Goal: Task Accomplishment & Management: Use online tool/utility

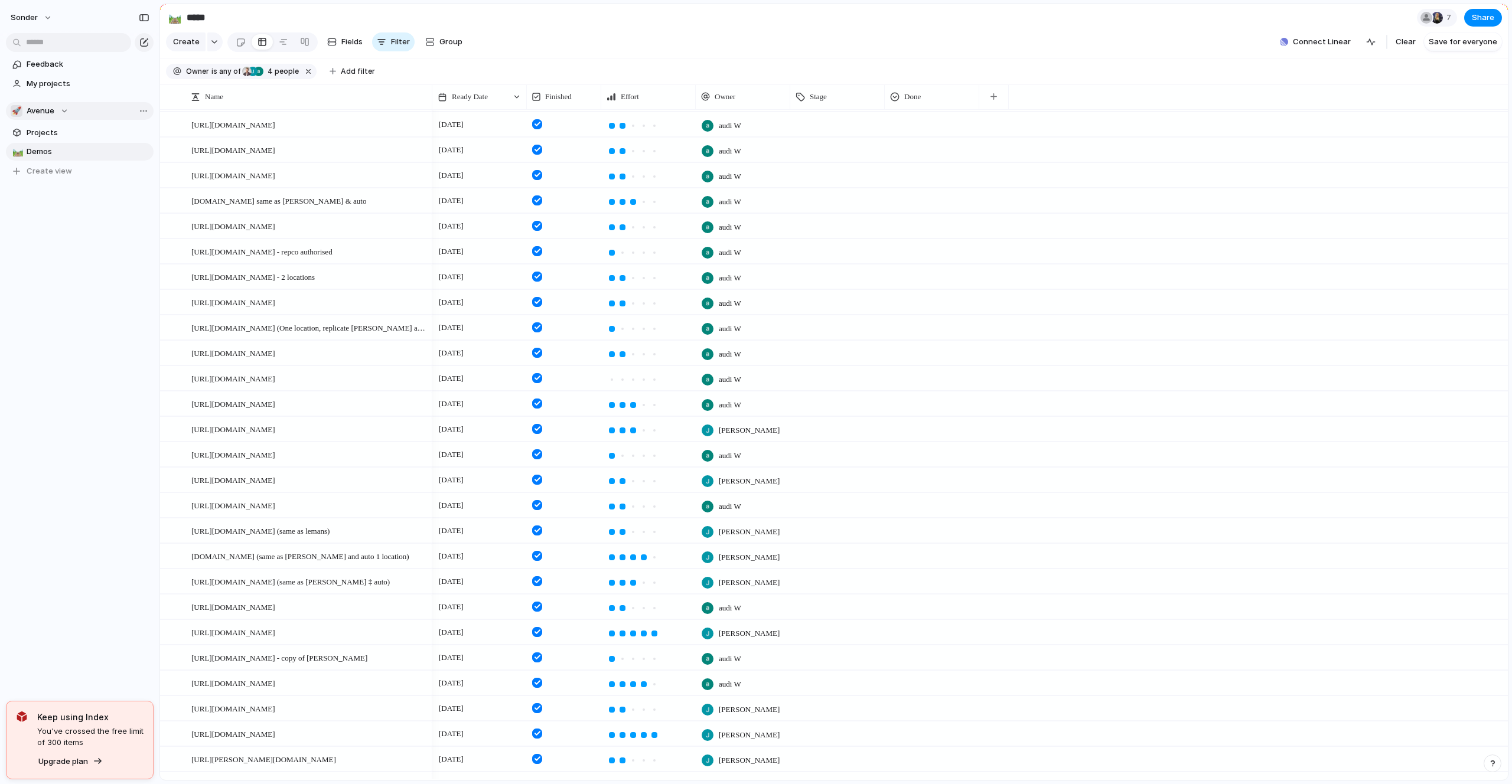
click at [54, 104] on button "🚀 Avenue" at bounding box center [80, 111] width 148 height 18
click at [60, 165] on div "🥶 Audi's Board" at bounding box center [51, 158] width 66 height 14
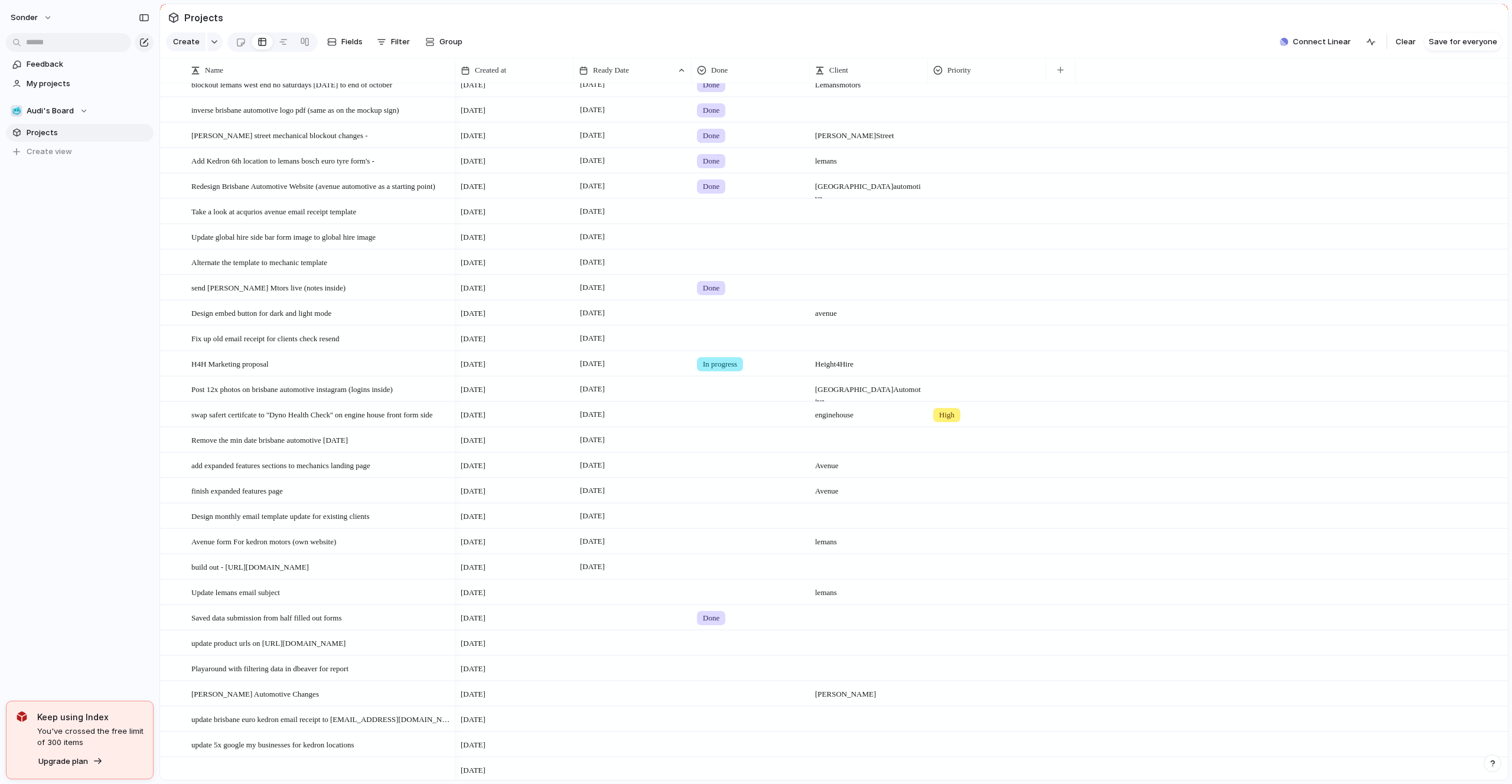
scroll to position [802, 0]
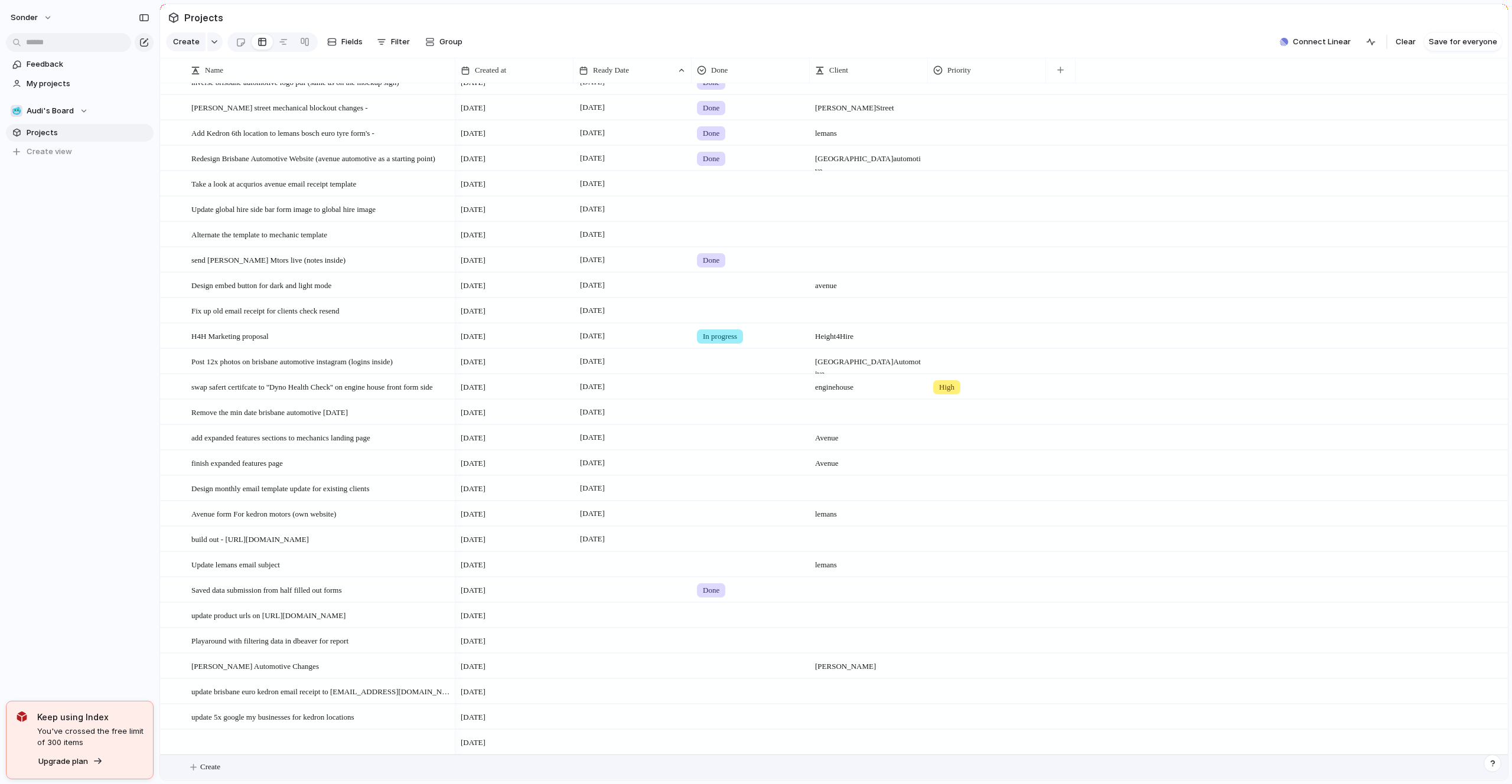
click at [258, 767] on button "Create" at bounding box center [849, 767] width 1354 height 24
type textarea "**********"
click at [261, 766] on span "Avenue From Build - [URL][DOMAIN_NAME]" at bounding box center [266, 767] width 150 height 13
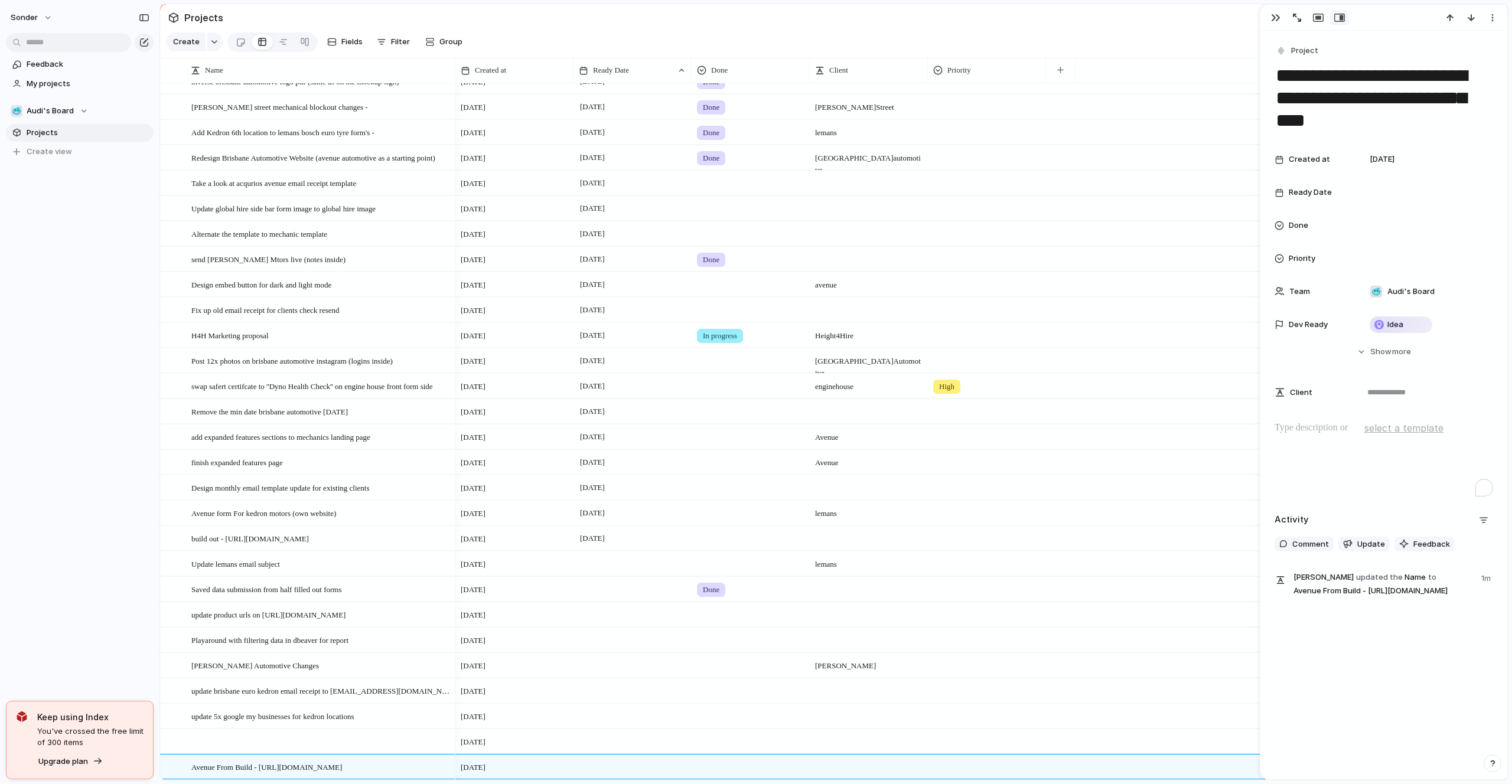
click at [1287, 456] on div "To enrich screen reader interactions, please activate Accessibility in Grammarl…" at bounding box center [1384, 459] width 219 height 76
click at [1350, 453] on p "To enrich screen reader interactions, please activate Accessibility in Grammarl…" at bounding box center [1384, 455] width 219 height 14
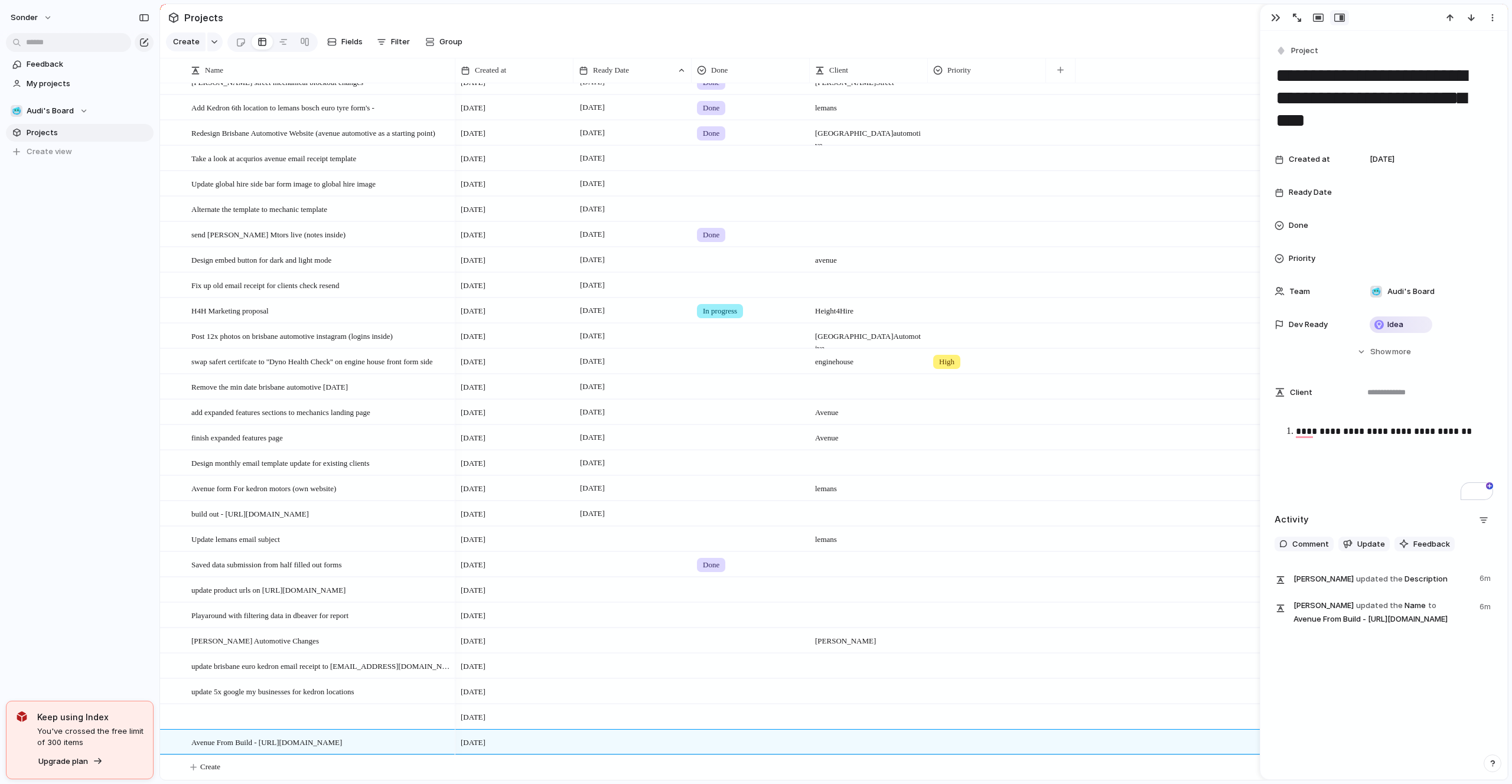
click at [929, 739] on div at bounding box center [987, 740] width 117 height 19
click at [967, 731] on li "High" at bounding box center [979, 728] width 96 height 20
click at [836, 742] on div at bounding box center [868, 742] width 118 height 24
click at [836, 742] on textarea at bounding box center [869, 743] width 109 height 14
type textarea "**********"
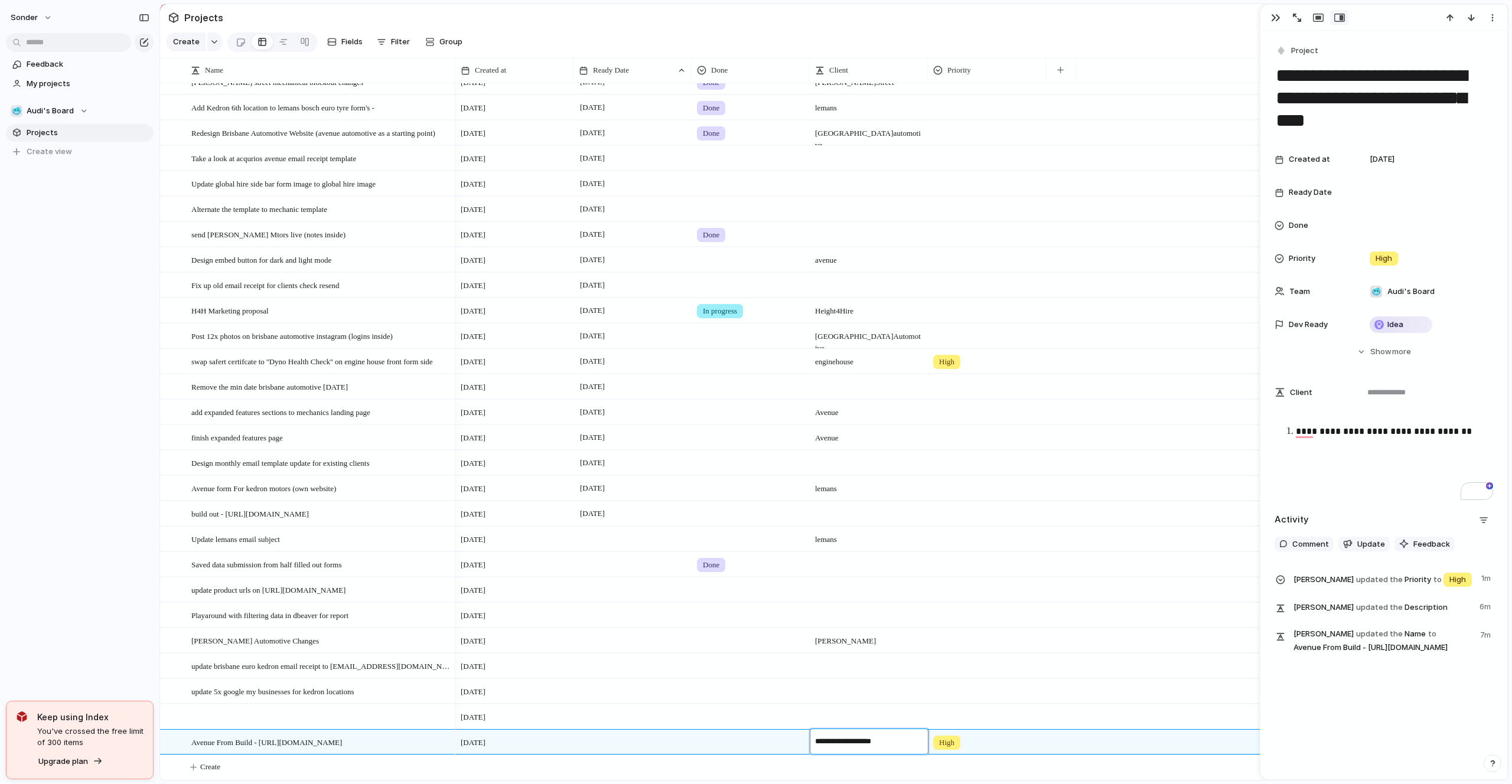
type textarea "**********"
click at [606, 744] on div at bounding box center [632, 742] width 118 height 24
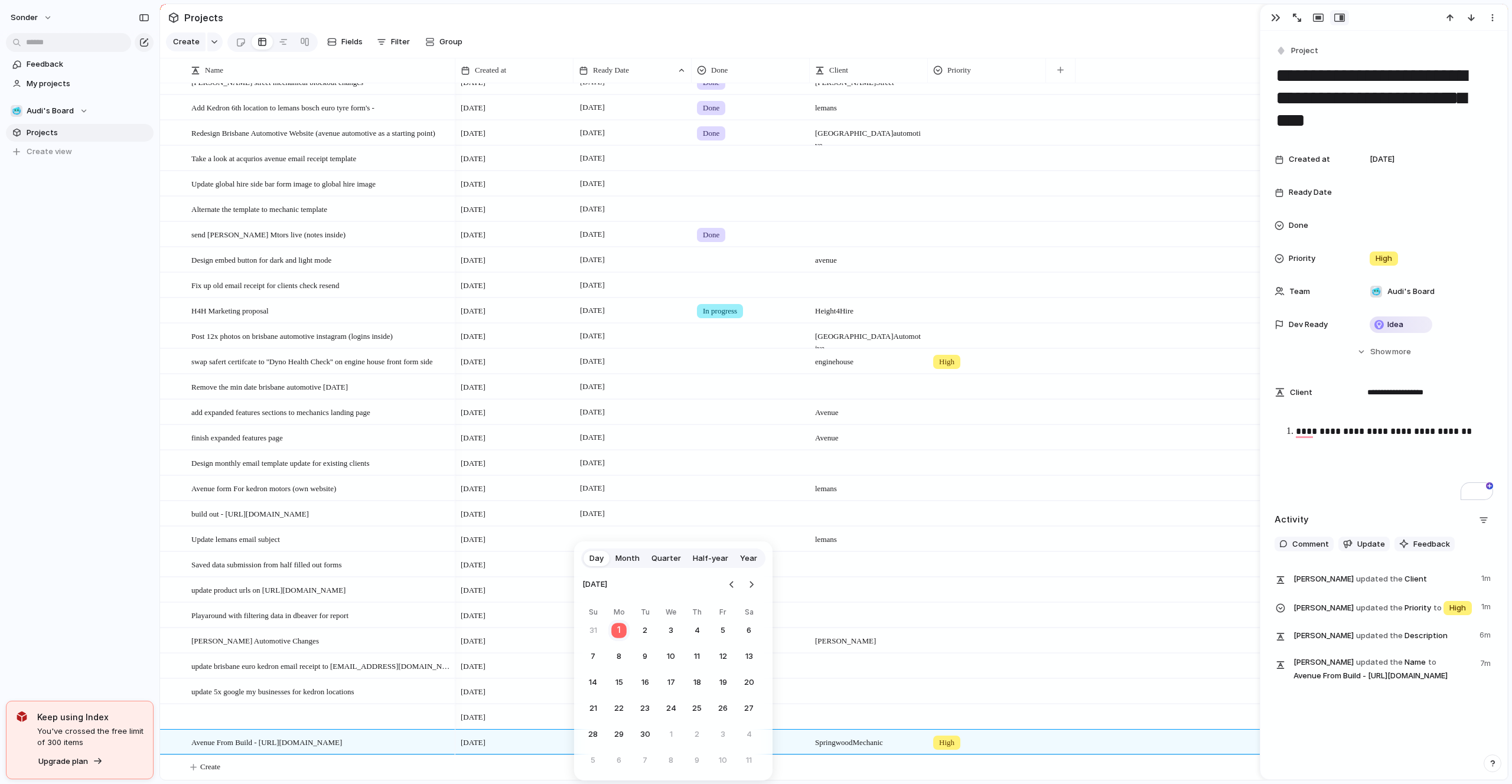
click at [622, 635] on button "1" at bounding box center [619, 631] width 23 height 23
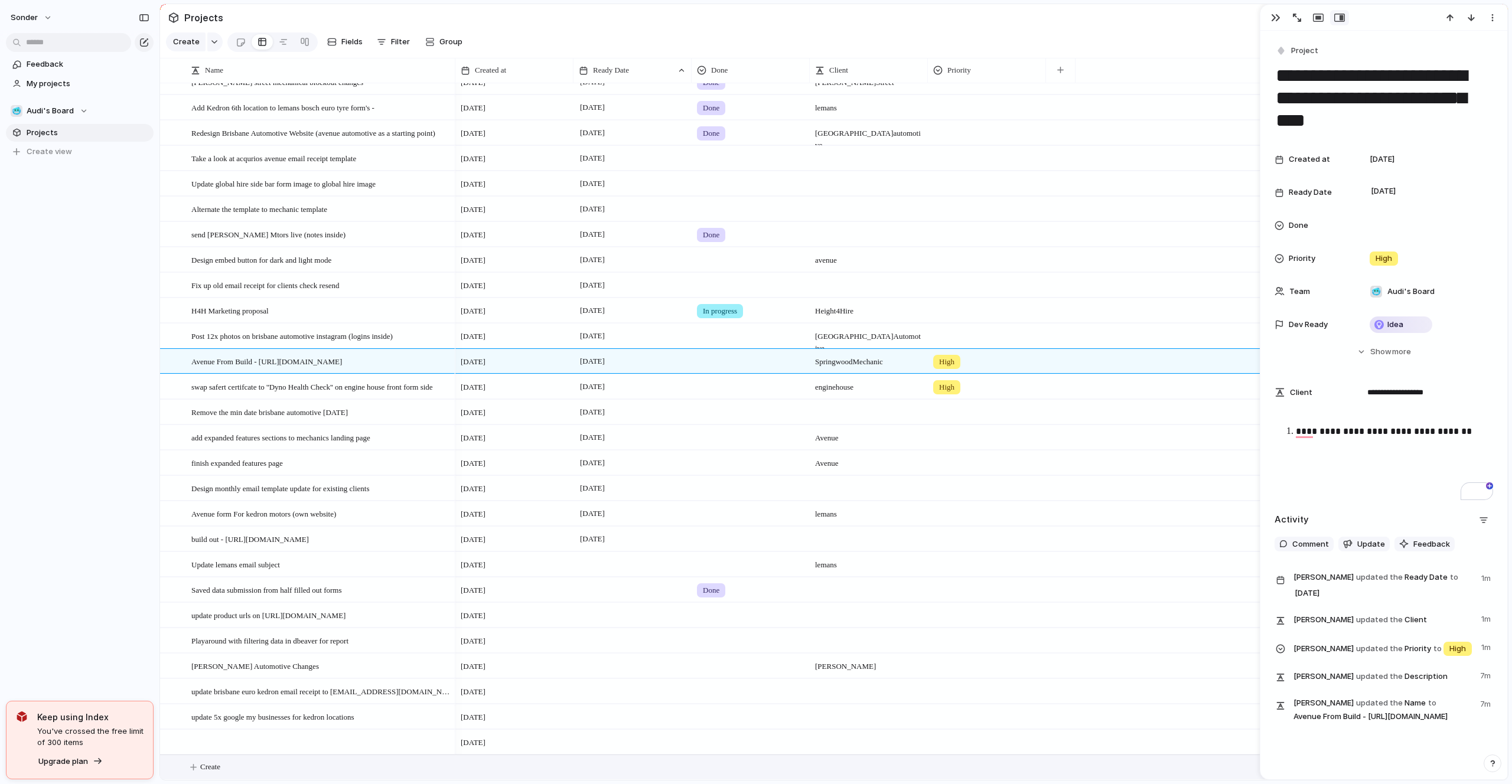
click at [275, 767] on button "Create" at bounding box center [849, 767] width 1354 height 24
type textarea "**********"
click at [604, 767] on div at bounding box center [632, 767] width 118 height 24
click at [615, 632] on button "1" at bounding box center [619, 631] width 23 height 23
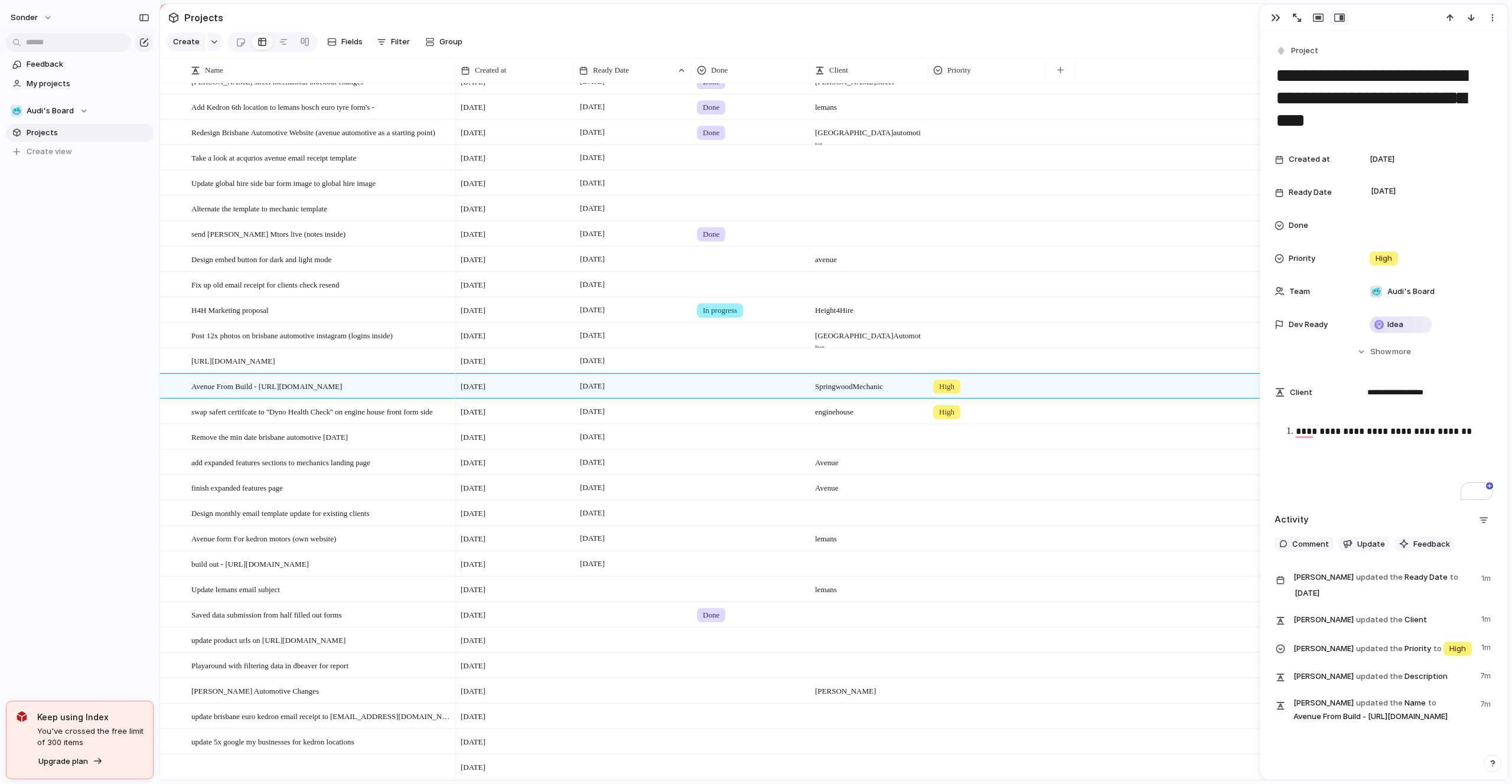
click at [955, 358] on div at bounding box center [987, 358] width 117 height 19
click at [967, 428] on li "High" at bounding box center [979, 430] width 96 height 20
click at [725, 414] on div at bounding box center [751, 409] width 117 height 19
click at [722, 475] on span "Done" at bounding box center [715, 481] width 19 height 12
click at [709, 359] on div at bounding box center [751, 358] width 117 height 19
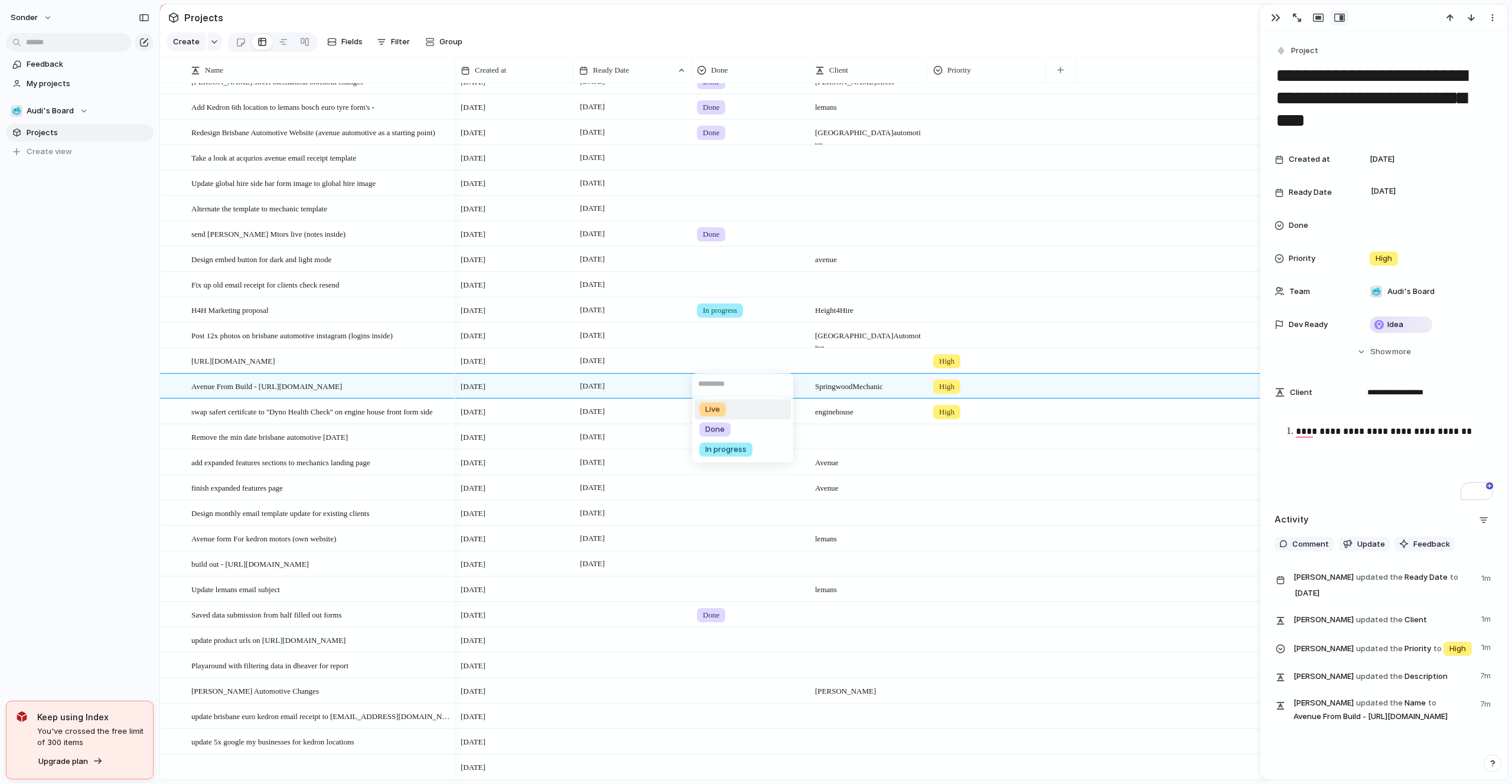
click at [709, 359] on div "Live Done In progress" at bounding box center [756, 392] width 1512 height 784
click at [438, 359] on div at bounding box center [440, 361] width 20 height 15
click at [191, 359] on textarea "**********" at bounding box center [319, 362] width 256 height 15
type textarea "**********"
click at [241, 362] on span "Avenue Form Build [URL][DOMAIN_NAME]" at bounding box center [264, 360] width 146 height 13
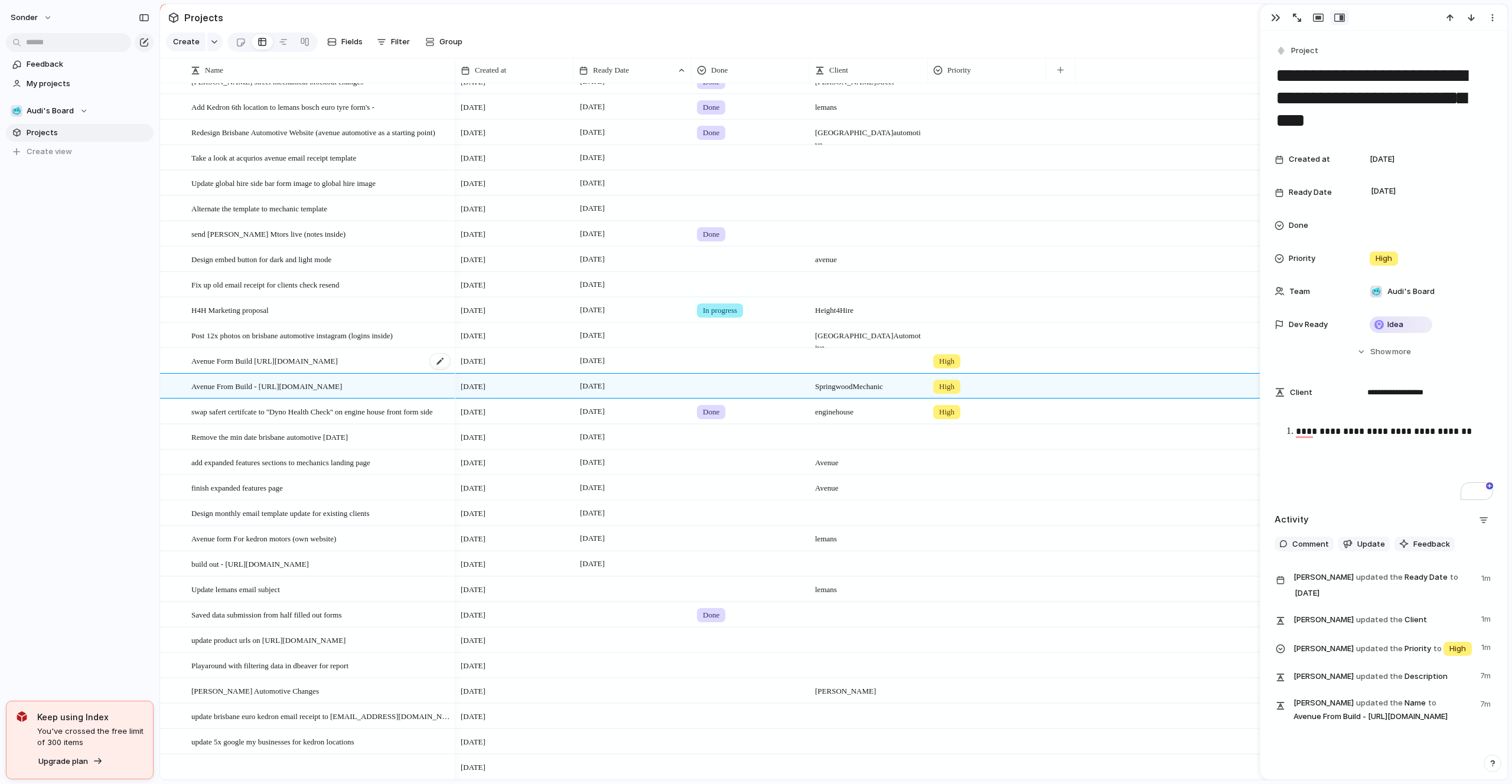
type textarea "**********"
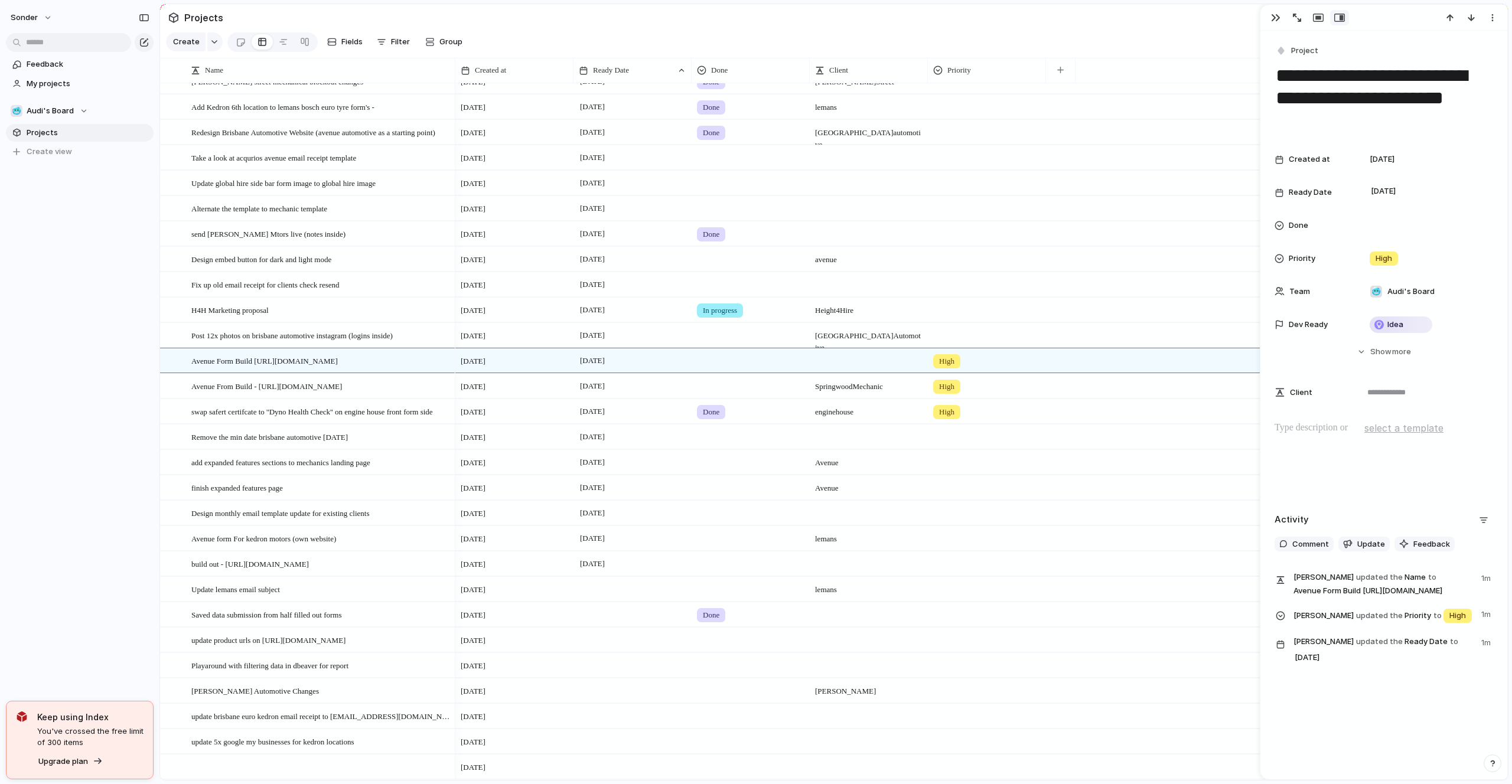
click at [1380, 445] on div at bounding box center [1384, 459] width 219 height 76
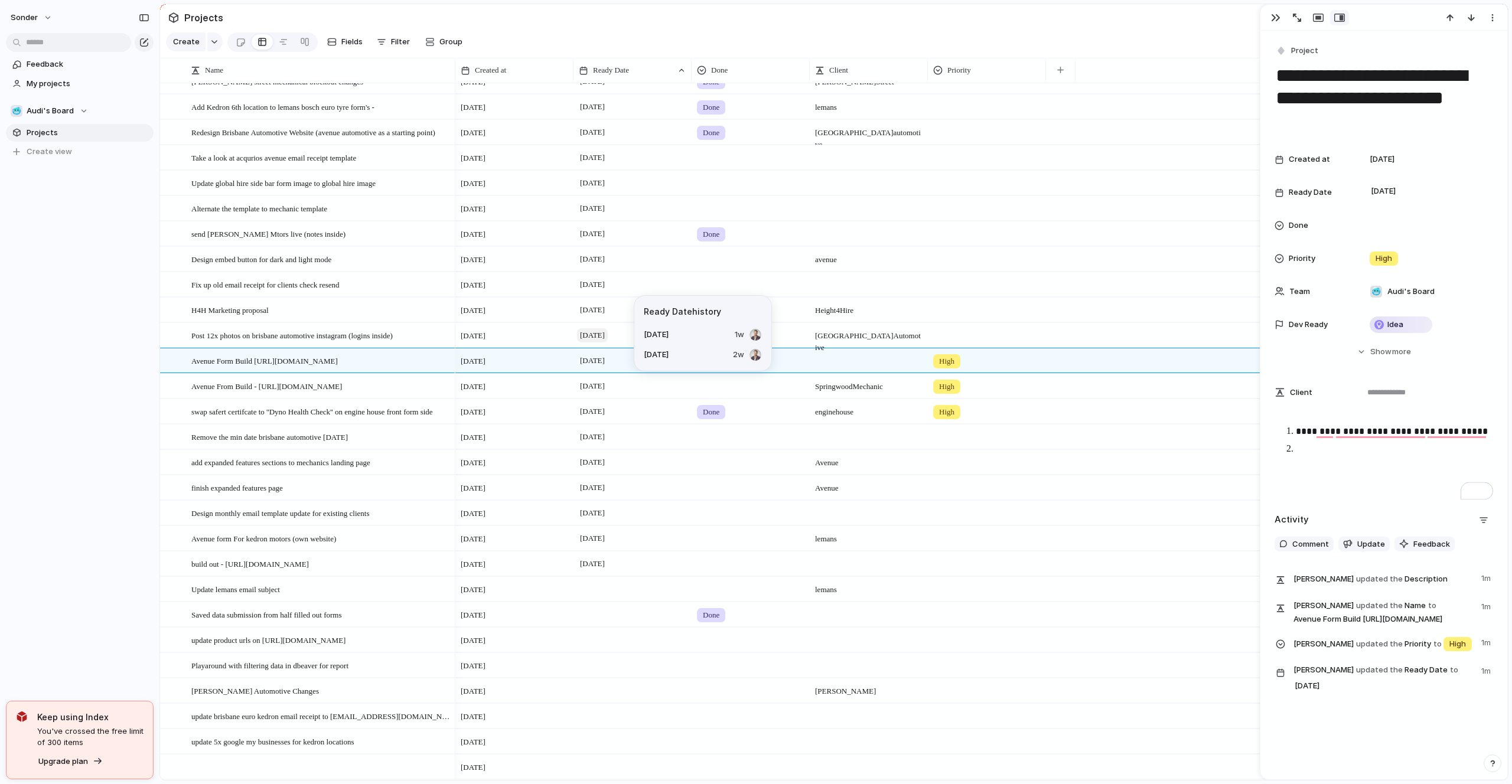
click at [608, 337] on span "[DATE]" at bounding box center [592, 335] width 31 height 14
click at [640, 489] on button "16" at bounding box center [645, 488] width 21 height 21
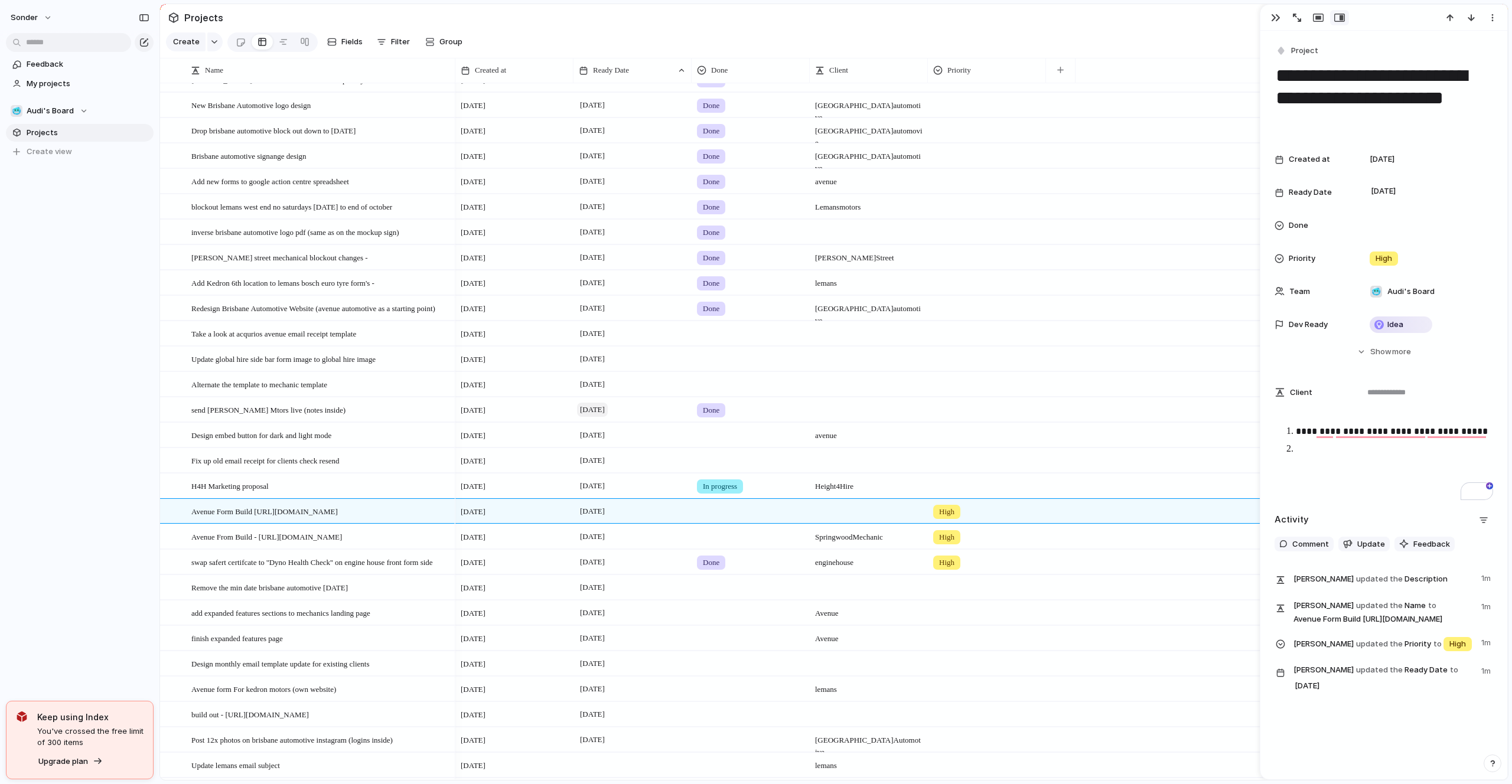
scroll to position [582, 0]
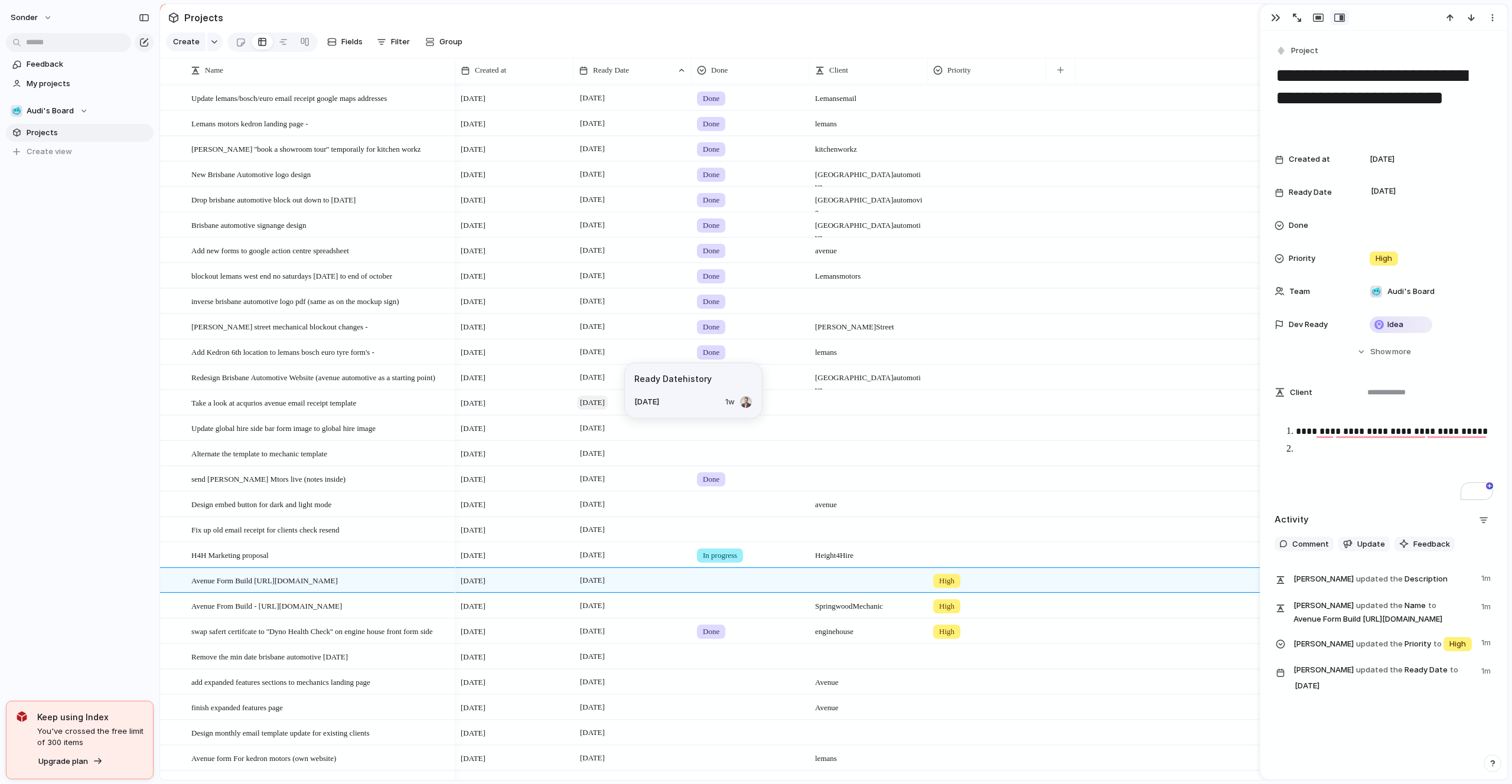
click at [603, 402] on span "[DATE]" at bounding box center [592, 402] width 31 height 14
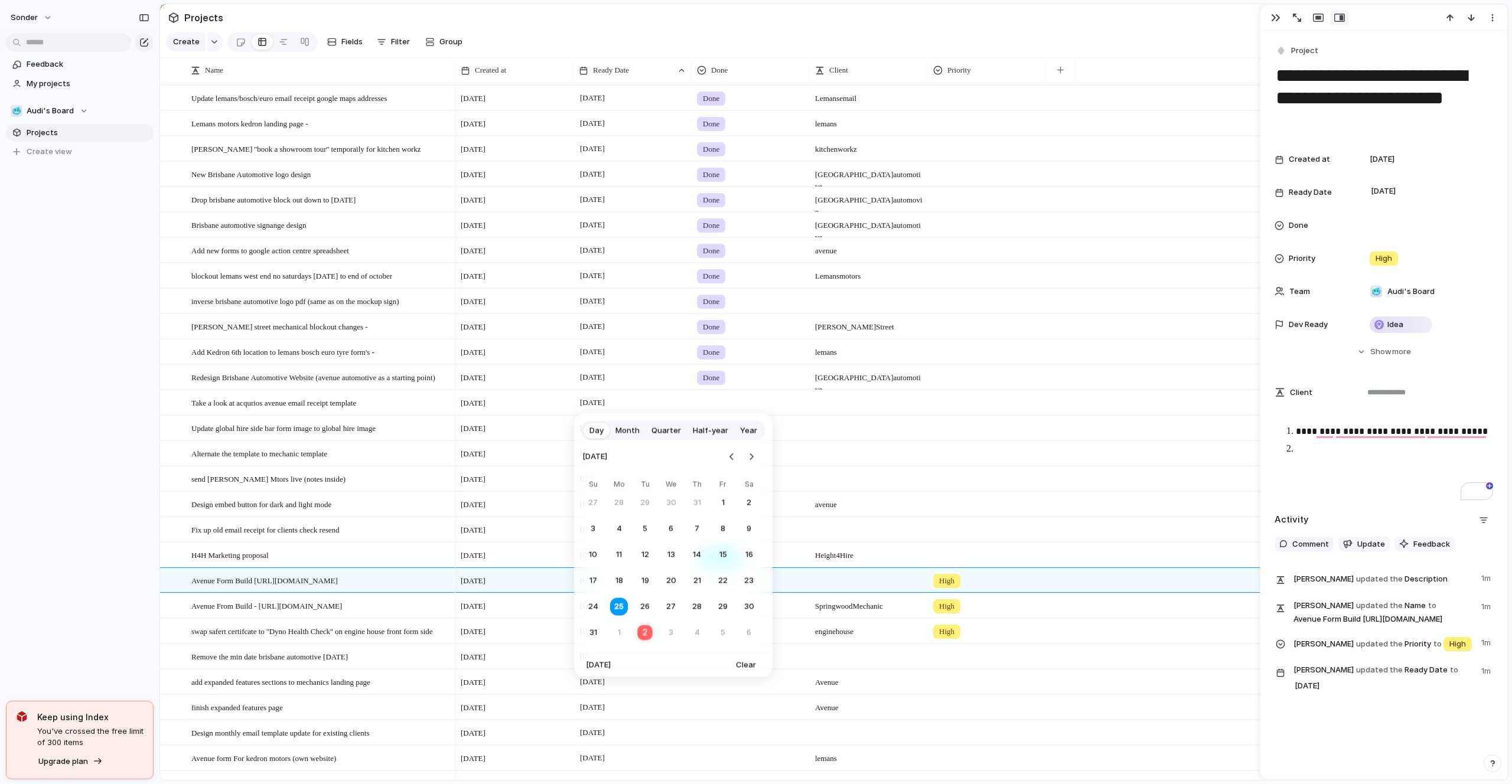
click at [651, 642] on button "2" at bounding box center [645, 632] width 23 height 23
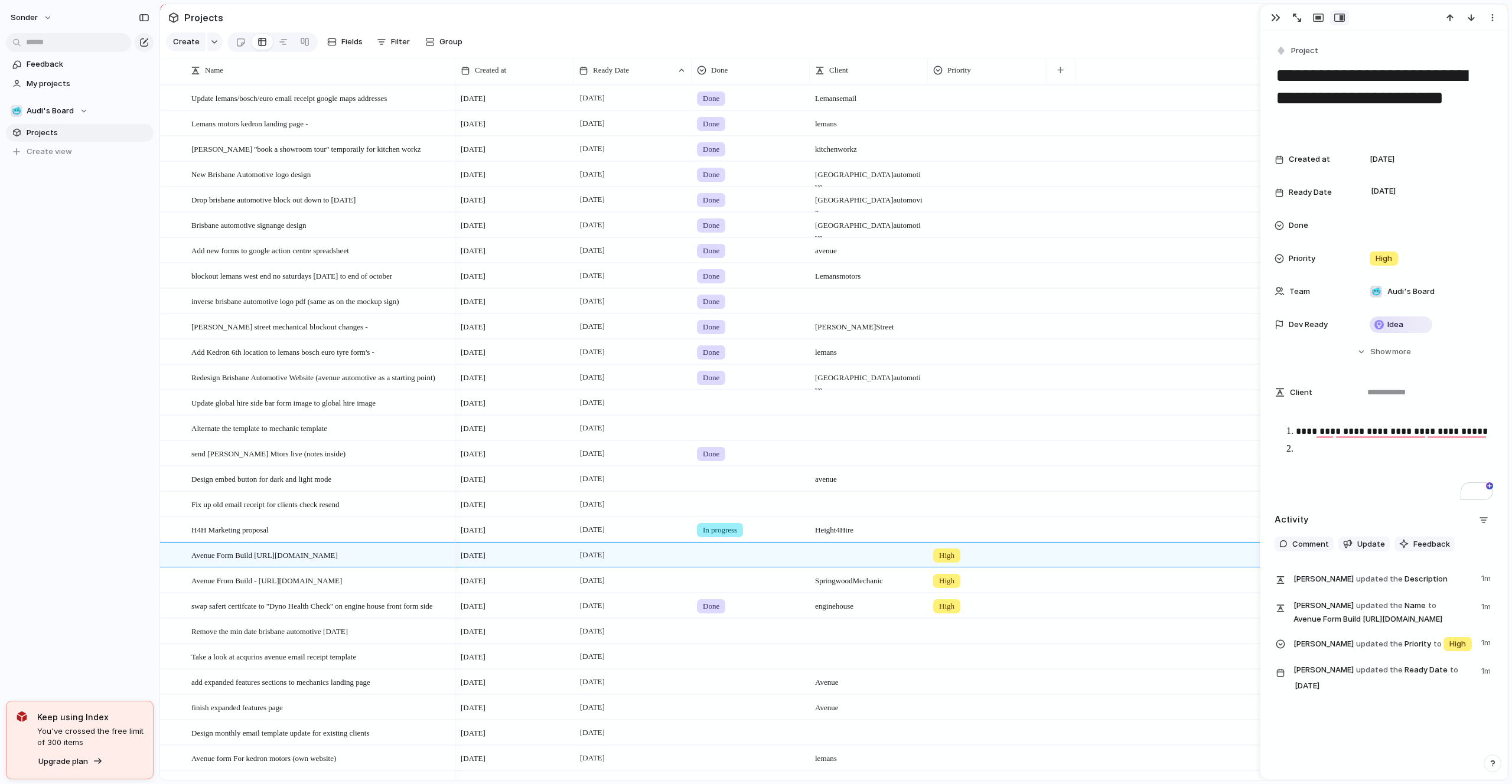
click at [830, 409] on div at bounding box center [868, 402] width 118 height 24
type textarea "**********"
click at [598, 402] on span "[DATE]" at bounding box center [592, 402] width 31 height 14
click at [646, 632] on button "2" at bounding box center [645, 632] width 23 height 23
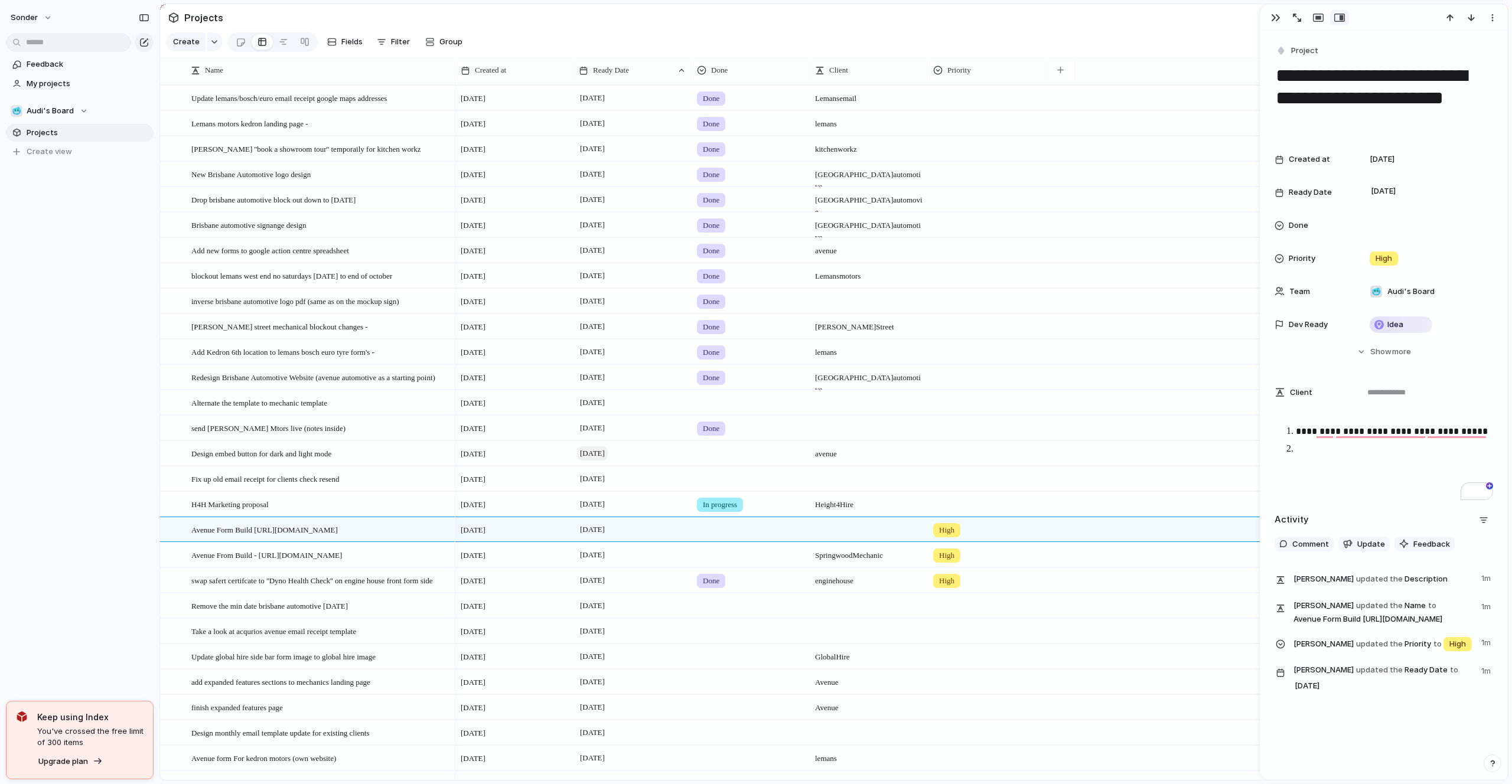
click at [608, 451] on span "[DATE]" at bounding box center [592, 453] width 31 height 14
click at [718, 681] on button "5" at bounding box center [723, 684] width 21 height 21
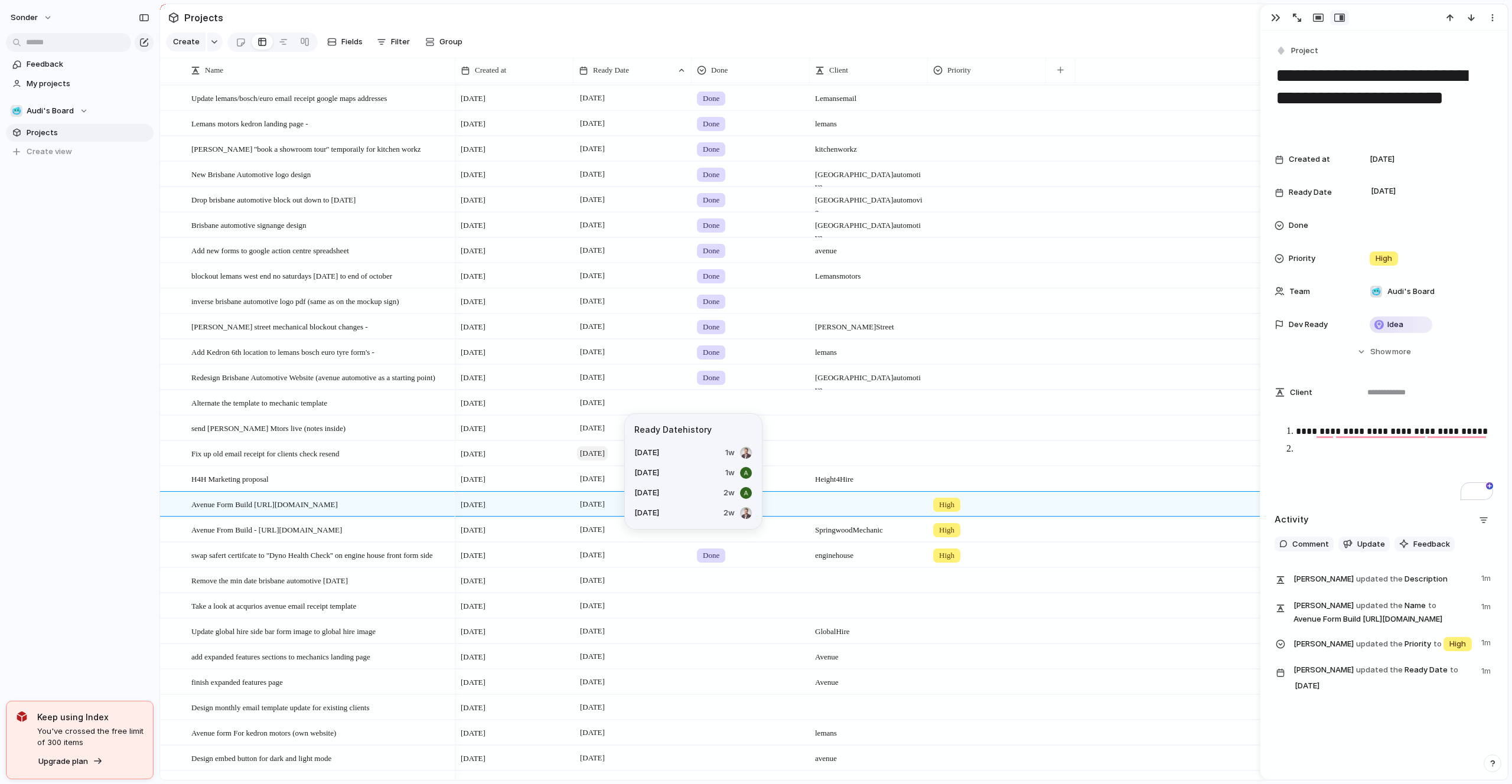
click at [599, 455] on span "[DATE]" at bounding box center [592, 453] width 31 height 14
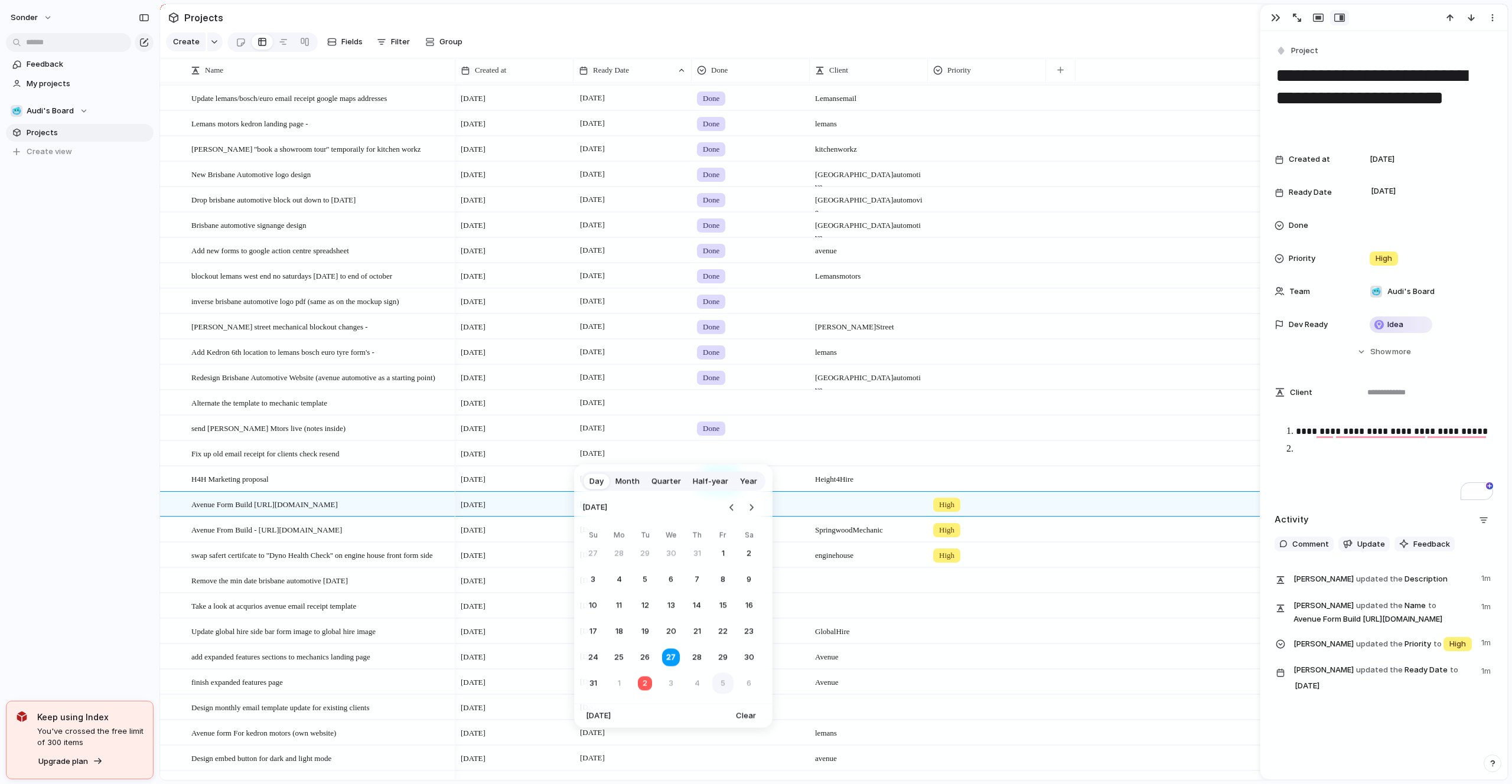
click at [729, 682] on button "5" at bounding box center [723, 684] width 21 height 21
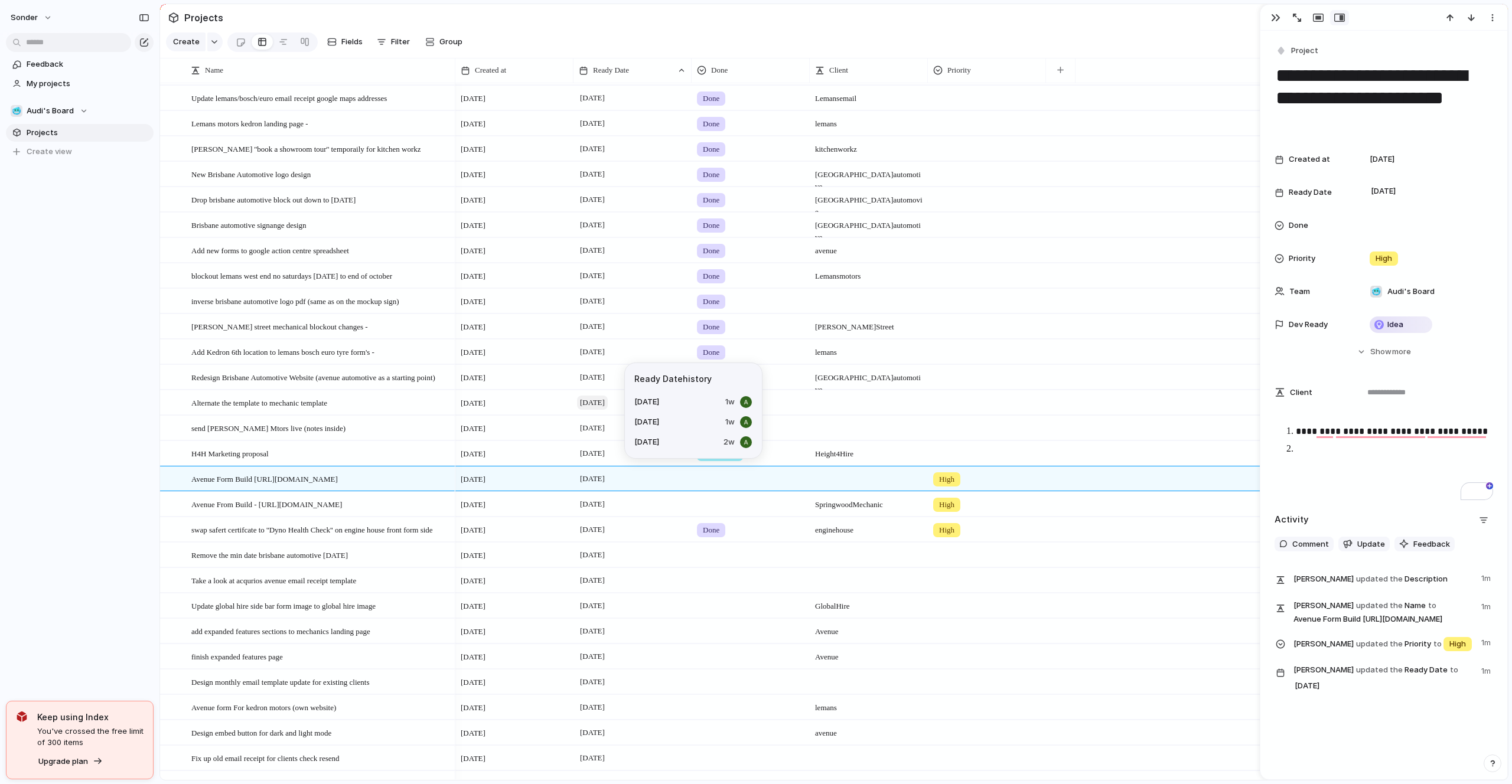
click at [600, 403] on span "[DATE]" at bounding box center [592, 402] width 31 height 14
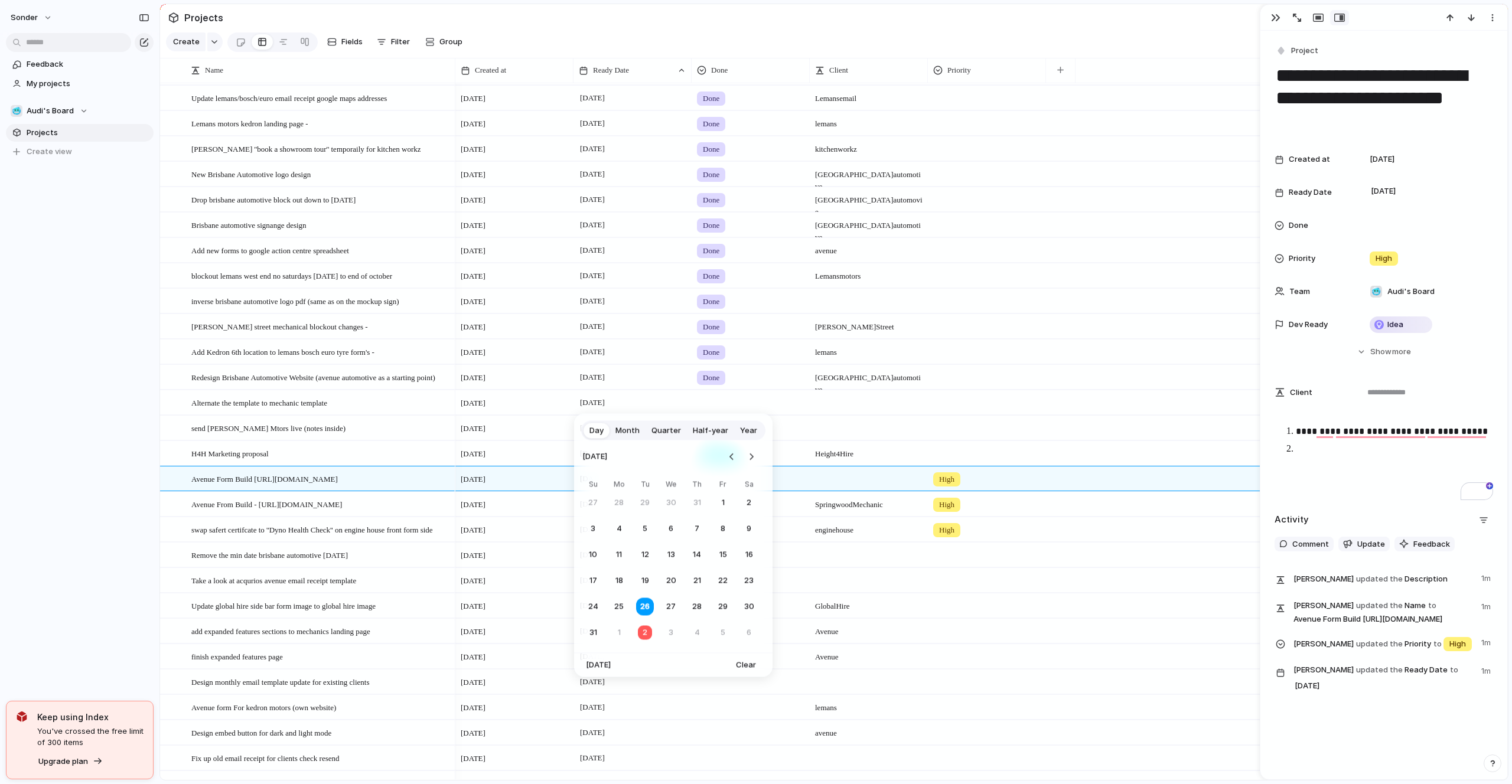
click at [713, 636] on tr "31 1 2 3 4 5 6" at bounding box center [670, 633] width 177 height 21
click at [725, 635] on button "5" at bounding box center [723, 633] width 21 height 21
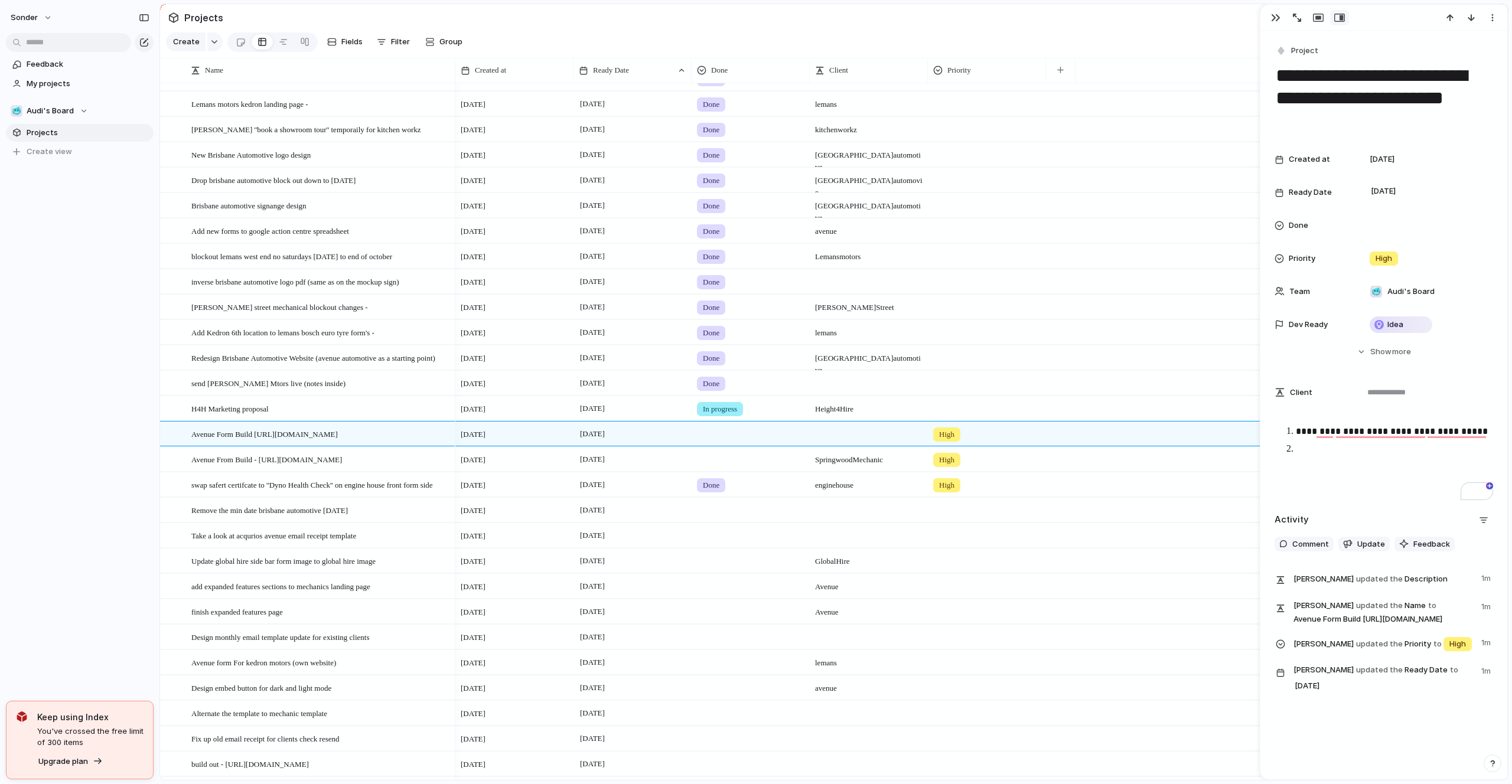
scroll to position [603, 0]
click at [599, 563] on span "[DATE]" at bounding box center [592, 559] width 31 height 14
click at [642, 611] on button "2" at bounding box center [645, 607] width 23 height 23
click at [608, 569] on div "[DATE]" at bounding box center [632, 559] width 118 height 24
click at [648, 609] on button "2" at bounding box center [645, 607] width 23 height 23
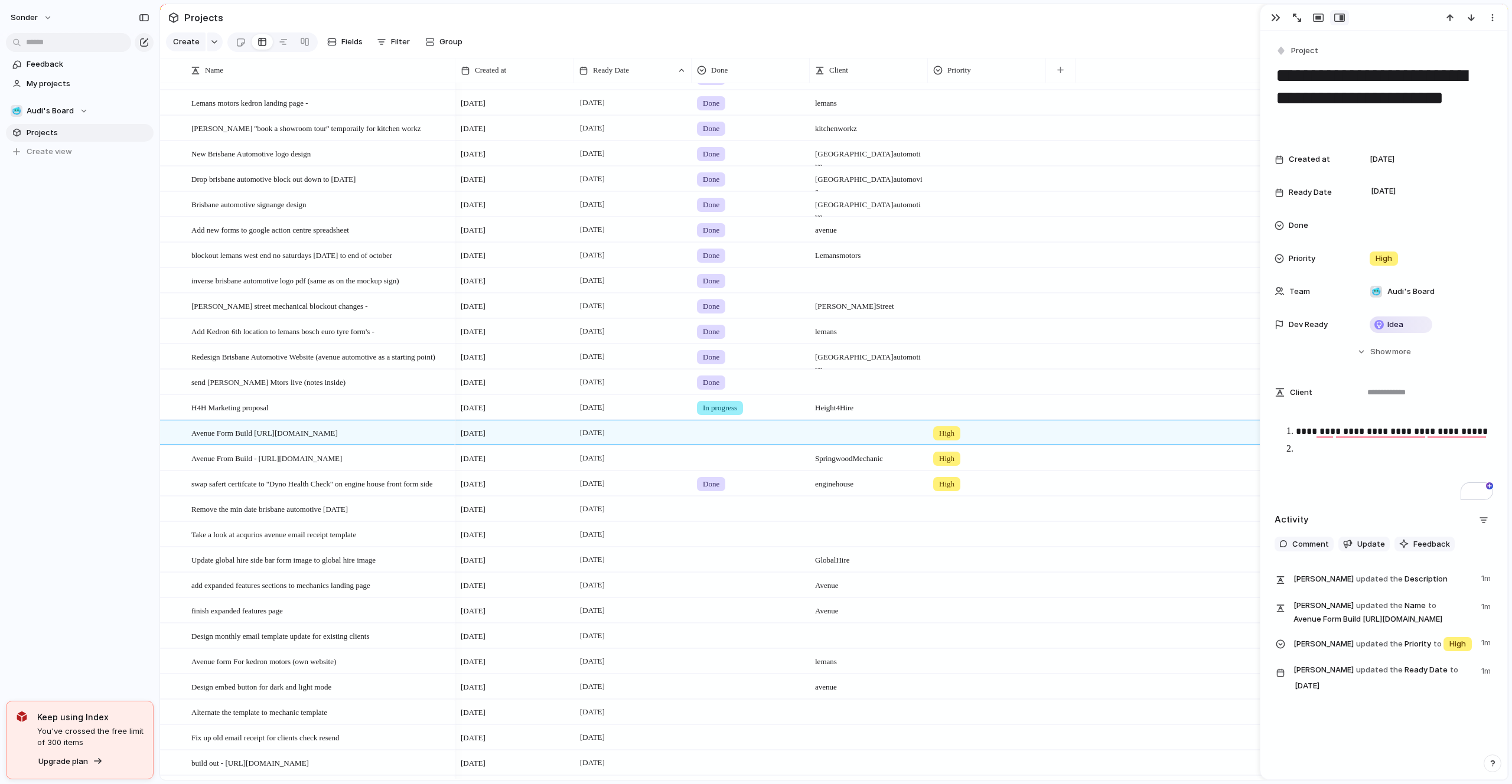
click at [620, 543] on div "[DATE]" at bounding box center [632, 534] width 118 height 24
click at [626, 606] on button "1" at bounding box center [619, 606] width 21 height 21
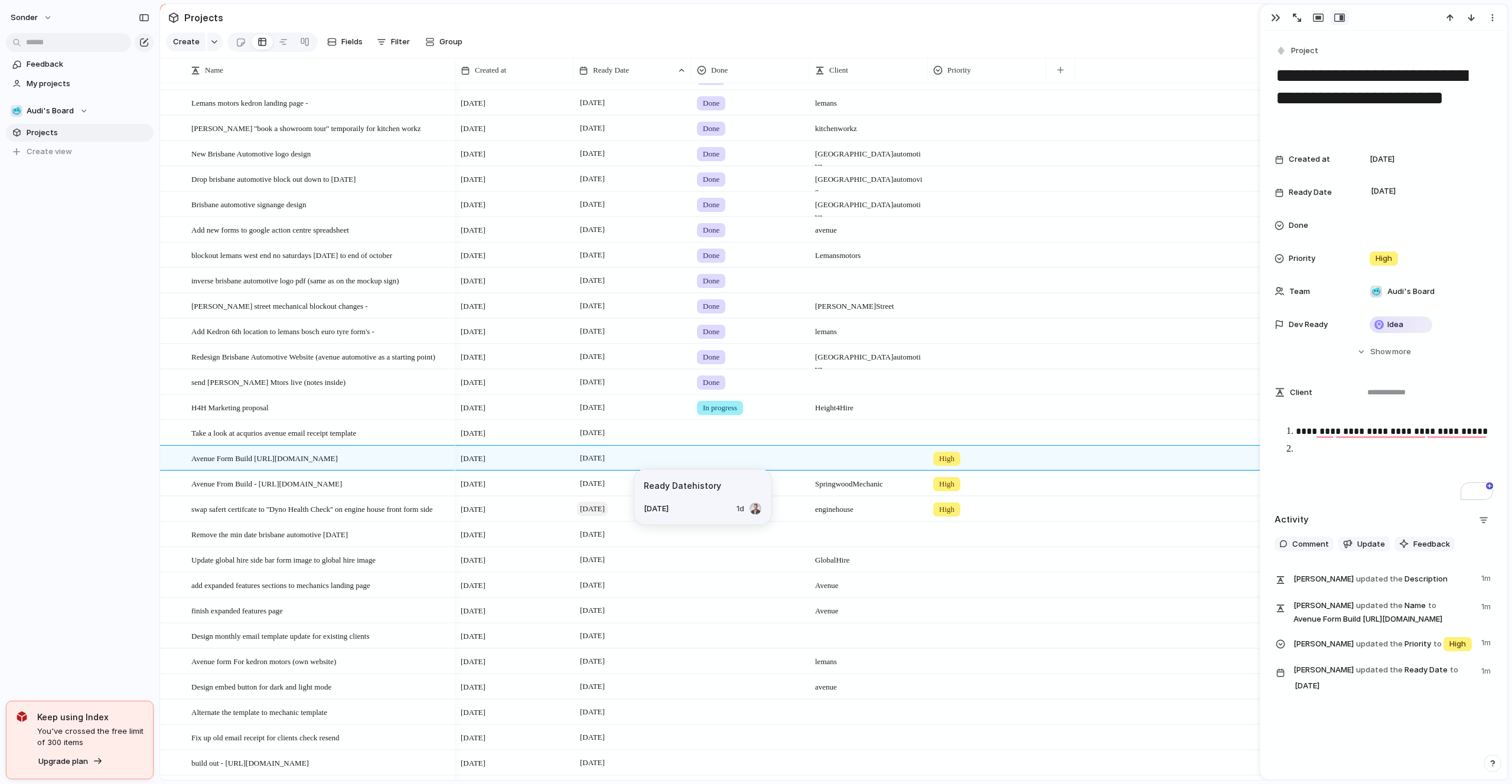
click at [605, 511] on span "[DATE]" at bounding box center [592, 509] width 31 height 14
click at [727, 562] on button "Go to the Previous Month" at bounding box center [731, 560] width 17 height 17
click at [616, 739] on button "1" at bounding box center [619, 737] width 23 height 23
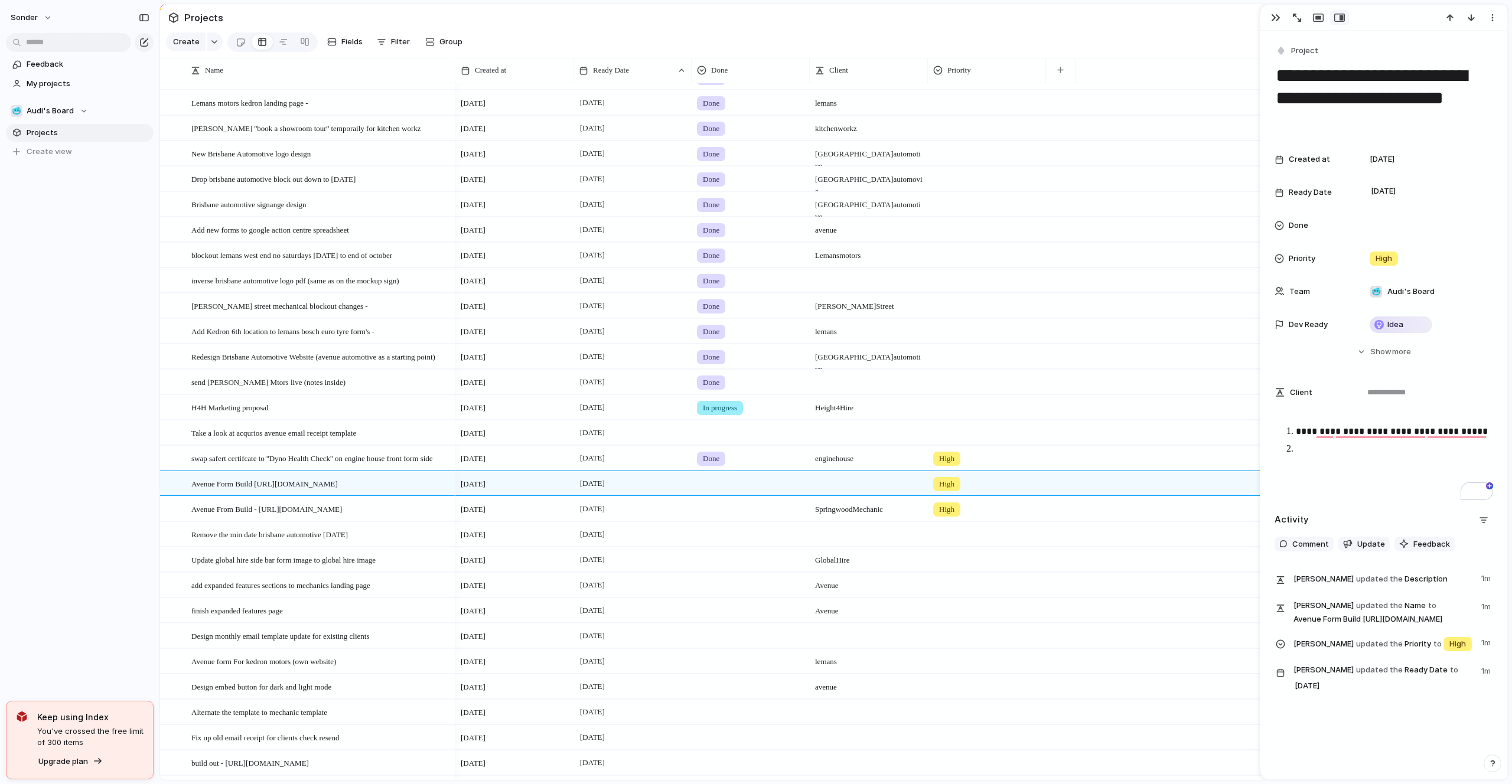
click at [602, 440] on div "[DATE]" at bounding box center [632, 432] width 118 height 24
click at [690, 530] on button "4" at bounding box center [697, 533] width 21 height 21
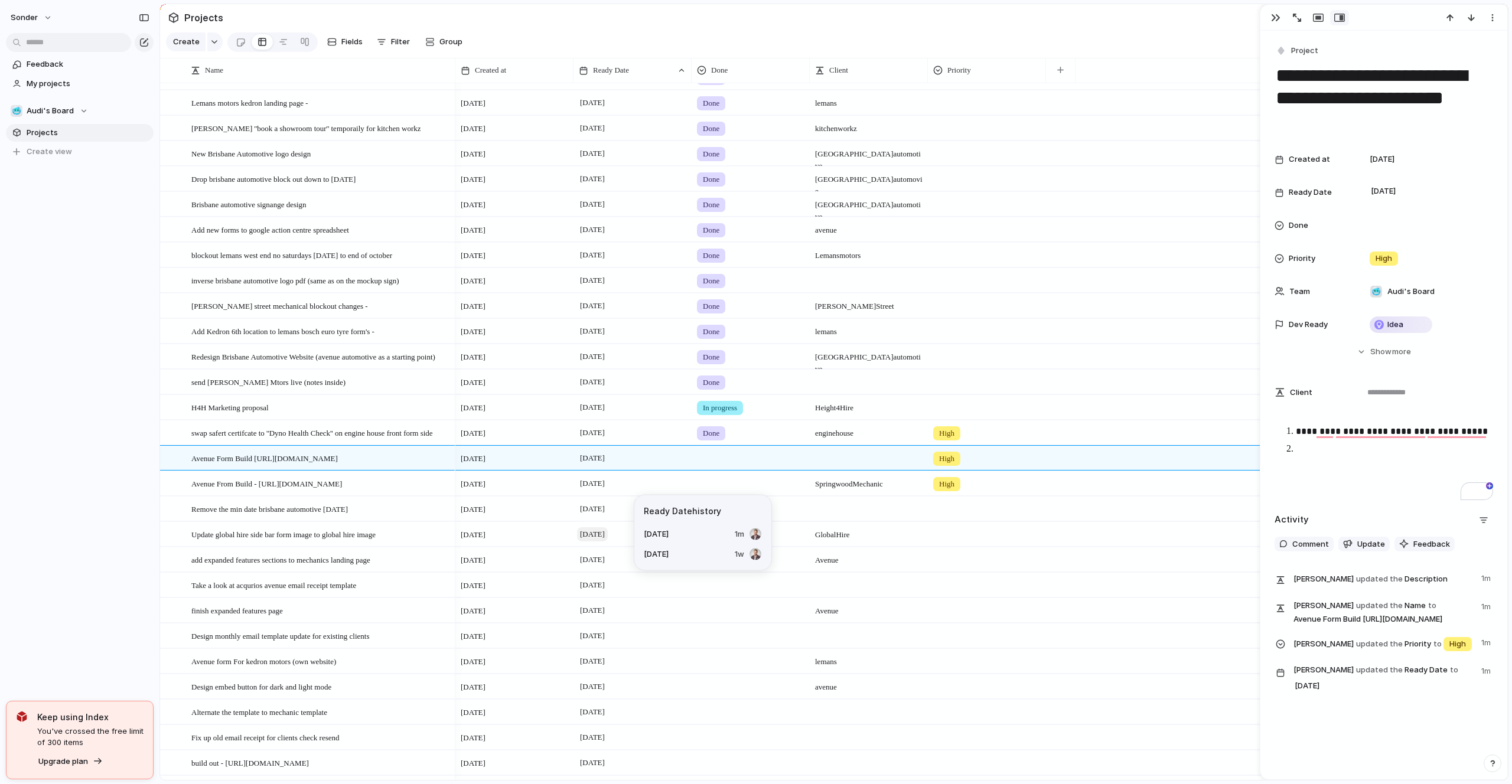
click at [604, 536] on span "[DATE]" at bounding box center [592, 534] width 31 height 14
click at [625, 606] on button "1" at bounding box center [619, 606] width 21 height 21
